Goal: Find specific page/section

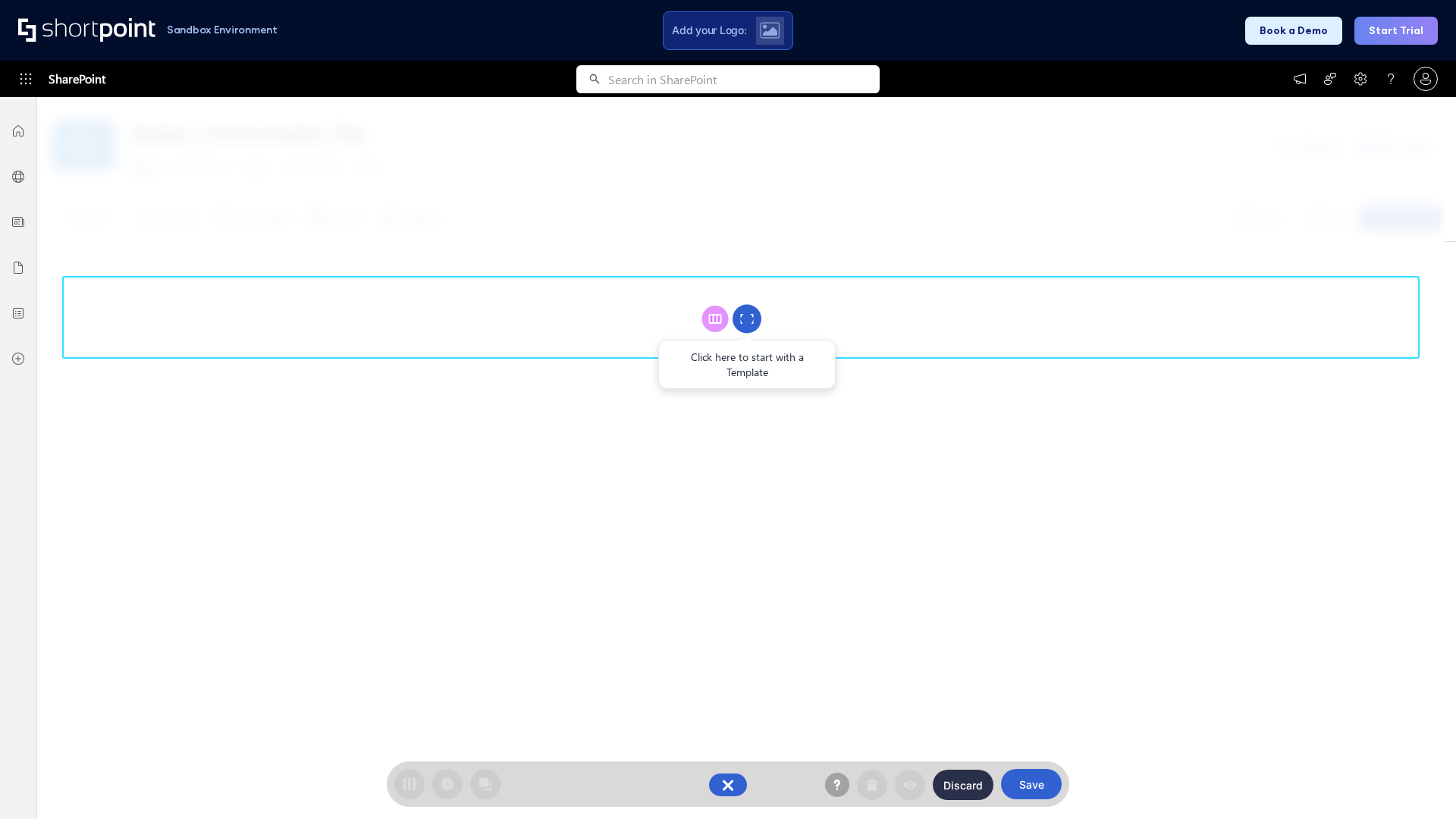
click at [747, 319] on circle at bounding box center [747, 319] width 29 height 29
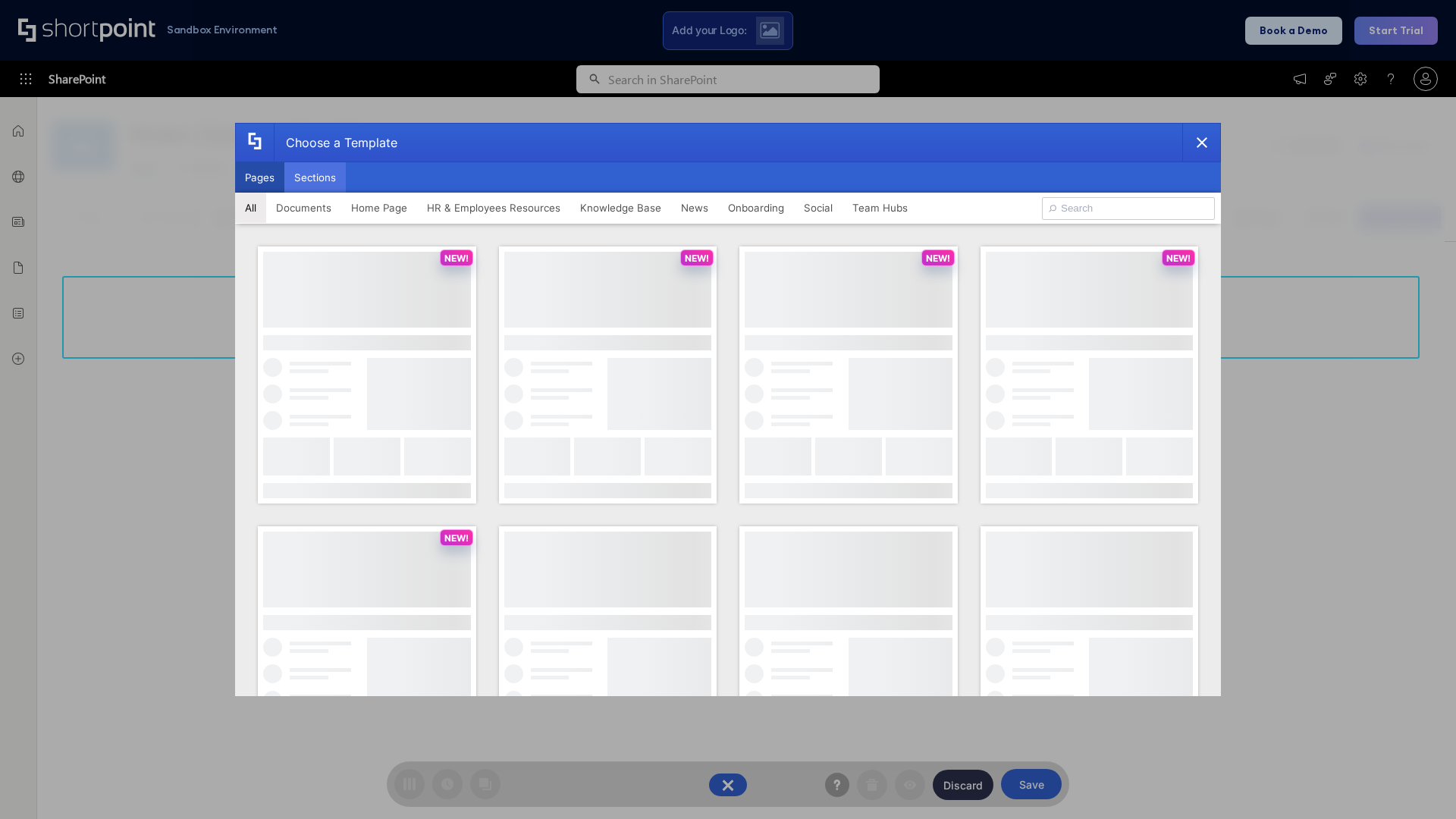
click at [315, 177] on button "Sections" at bounding box center [315, 177] width 61 height 30
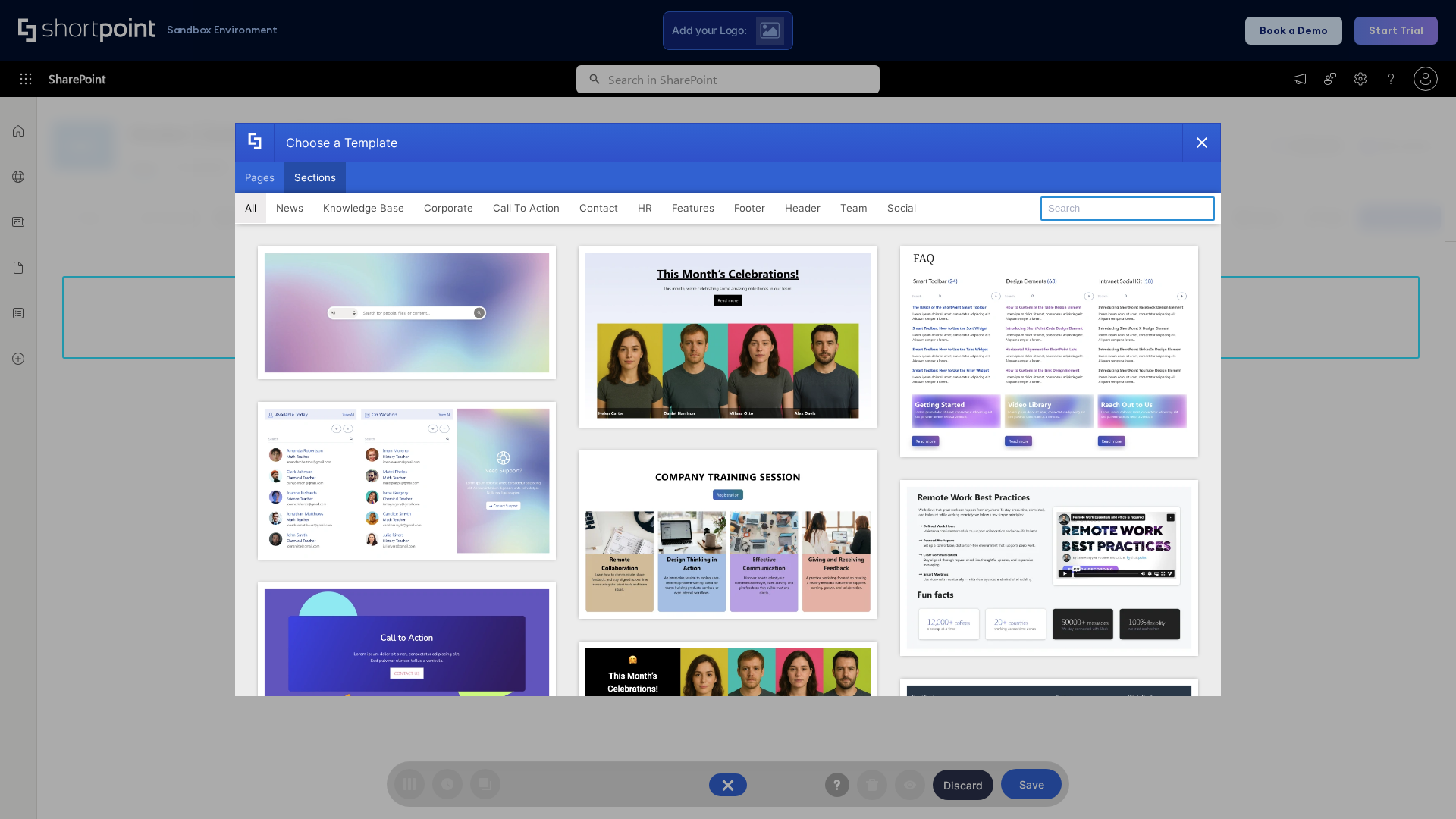
type input "News Kit 2"
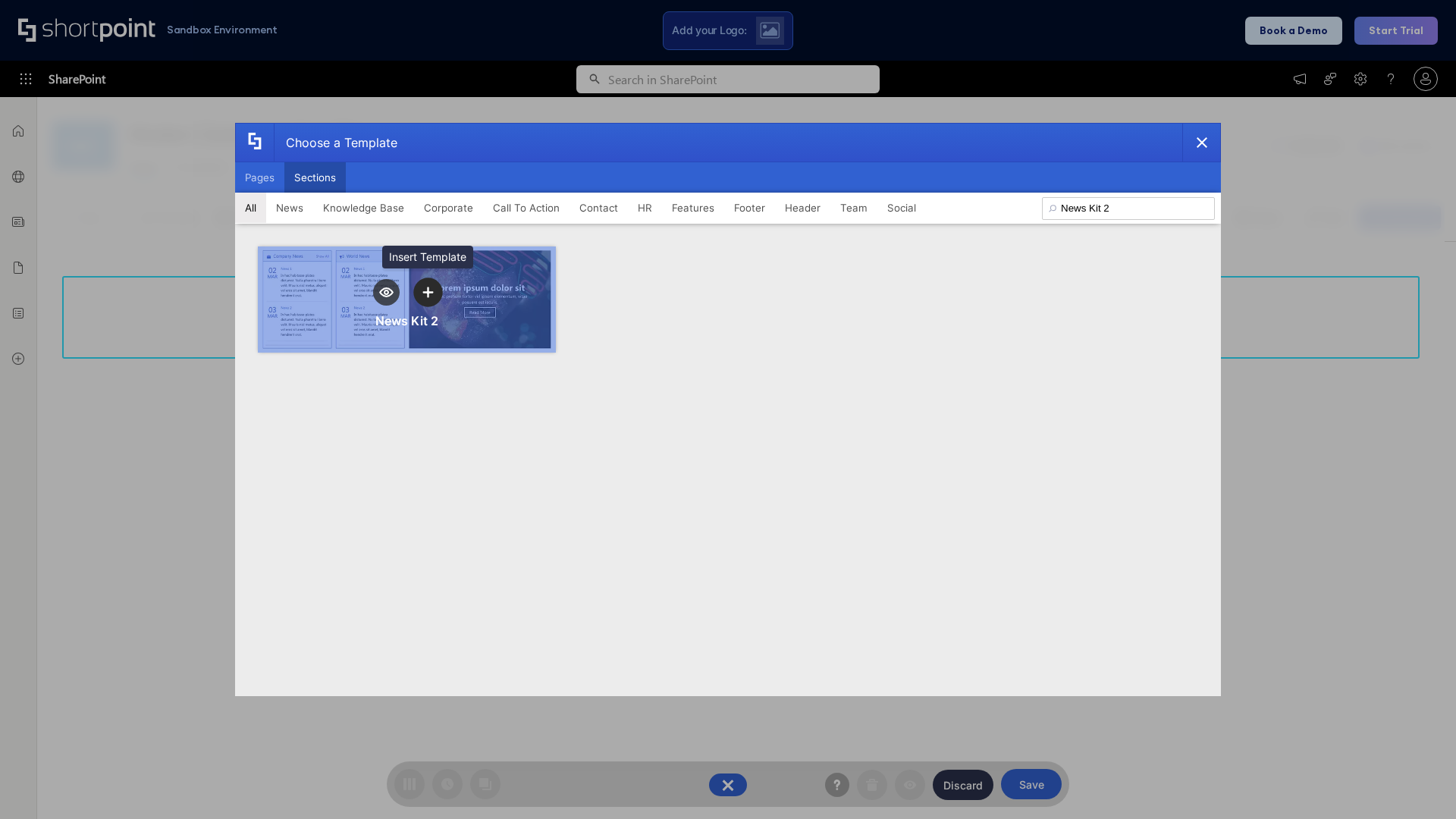
click at [428, 292] on icon "template selector" at bounding box center [428, 292] width 11 height 11
